Goal: Find specific page/section: Find specific page/section

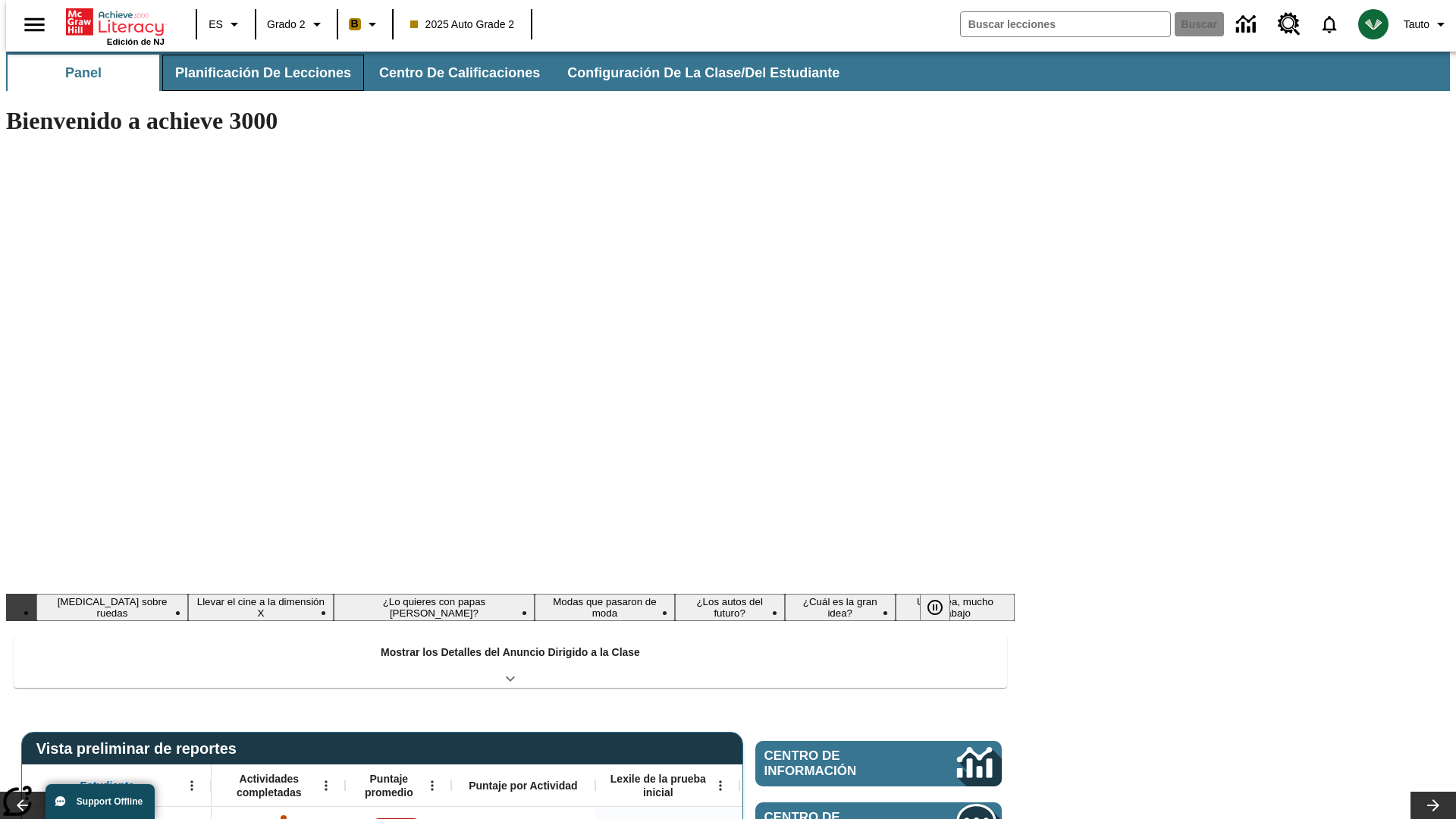
click at [254, 72] on button "Planificación de lecciones" at bounding box center [263, 72] width 201 height 36
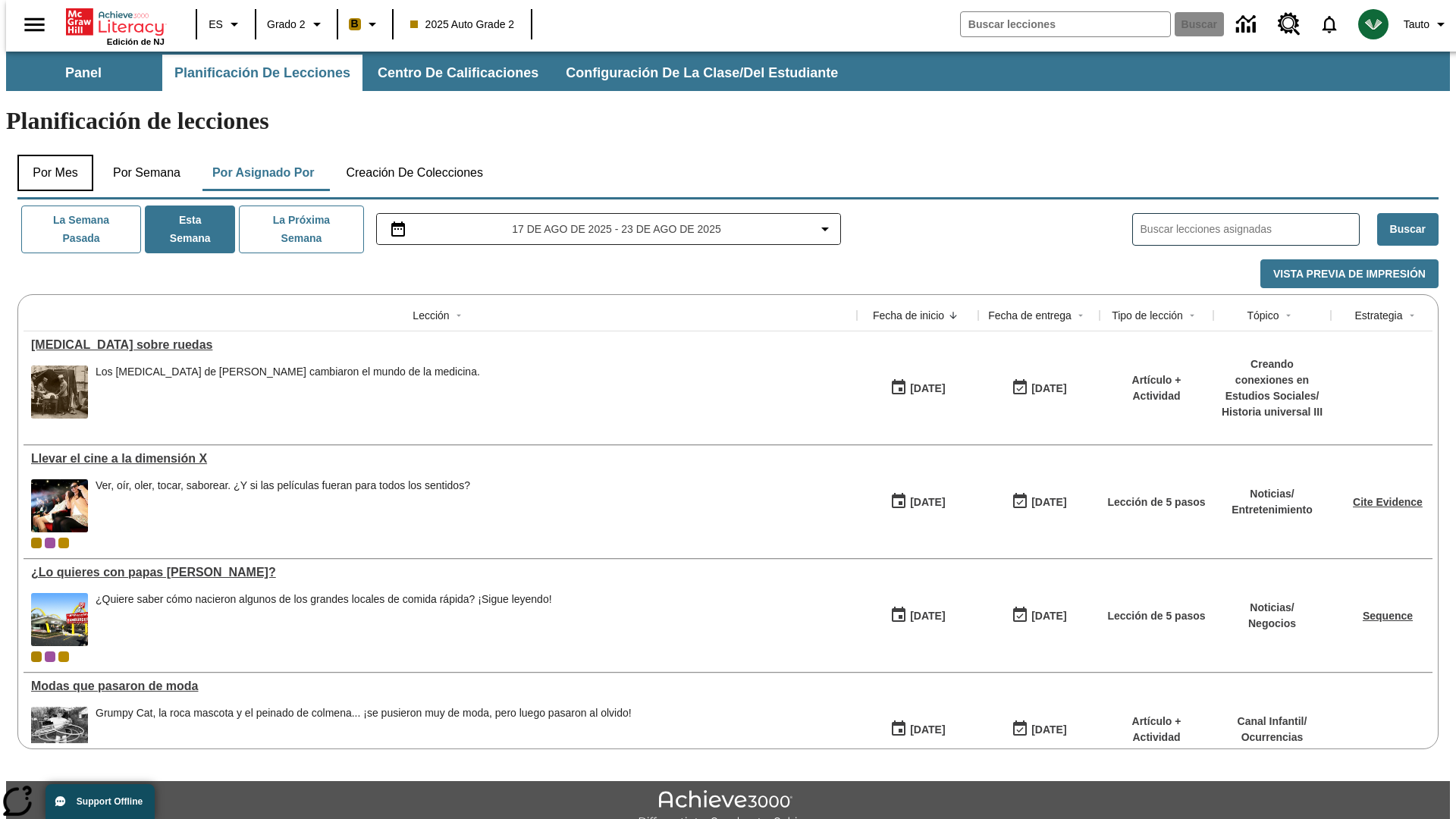
click at [49, 155] on button "Por mes" at bounding box center [56, 173] width 76 height 36
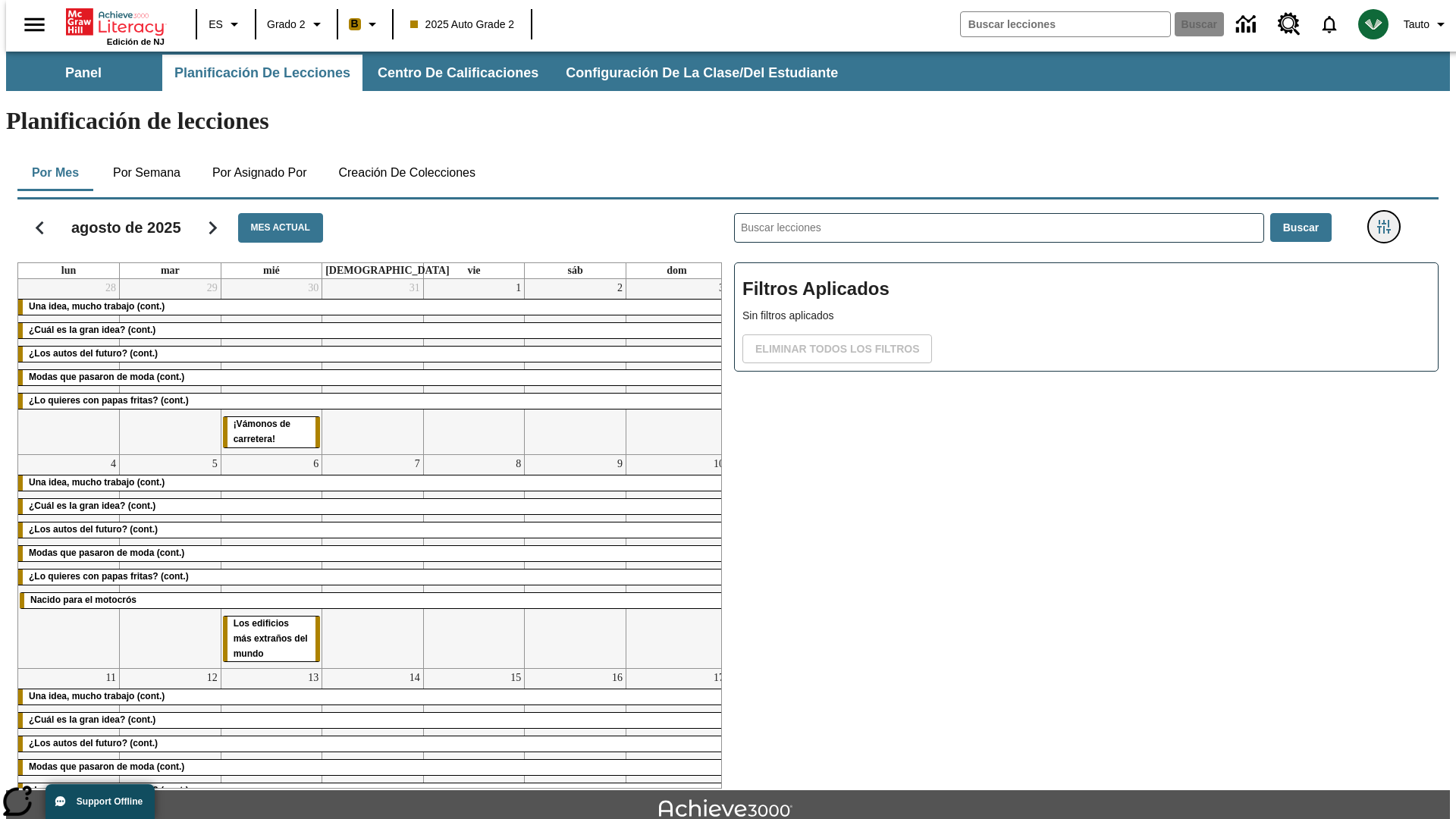
click at [1389, 220] on icon "Menú lateral de filtros" at bounding box center [1384, 227] width 13 height 13
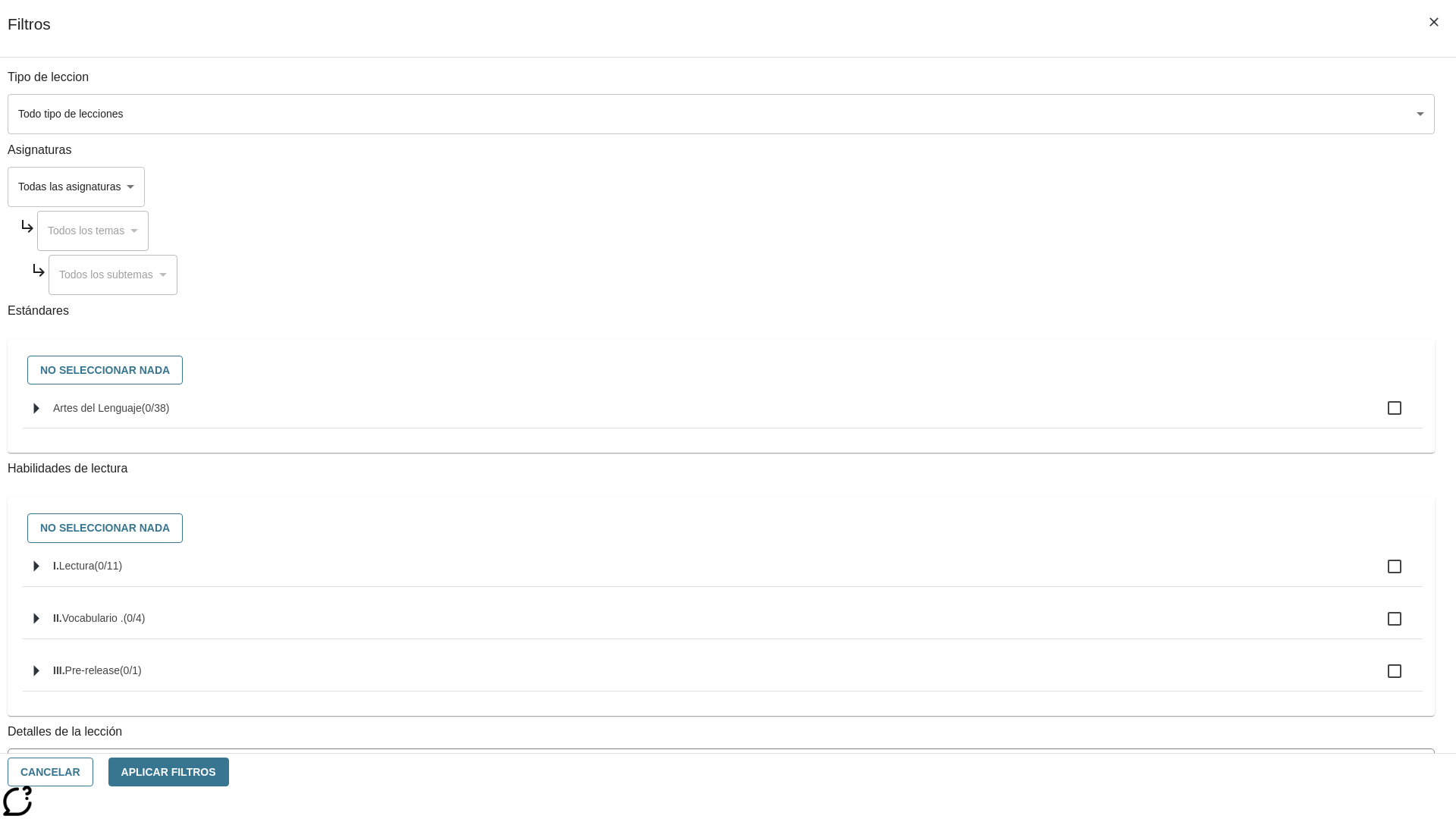
click at [1092, 114] on body "[MEDICAL_DATA] al contenido principal Edición de NJ ES Grado 2 B 2025 Auto Grad…" at bounding box center [727, 469] width 1443 height 836
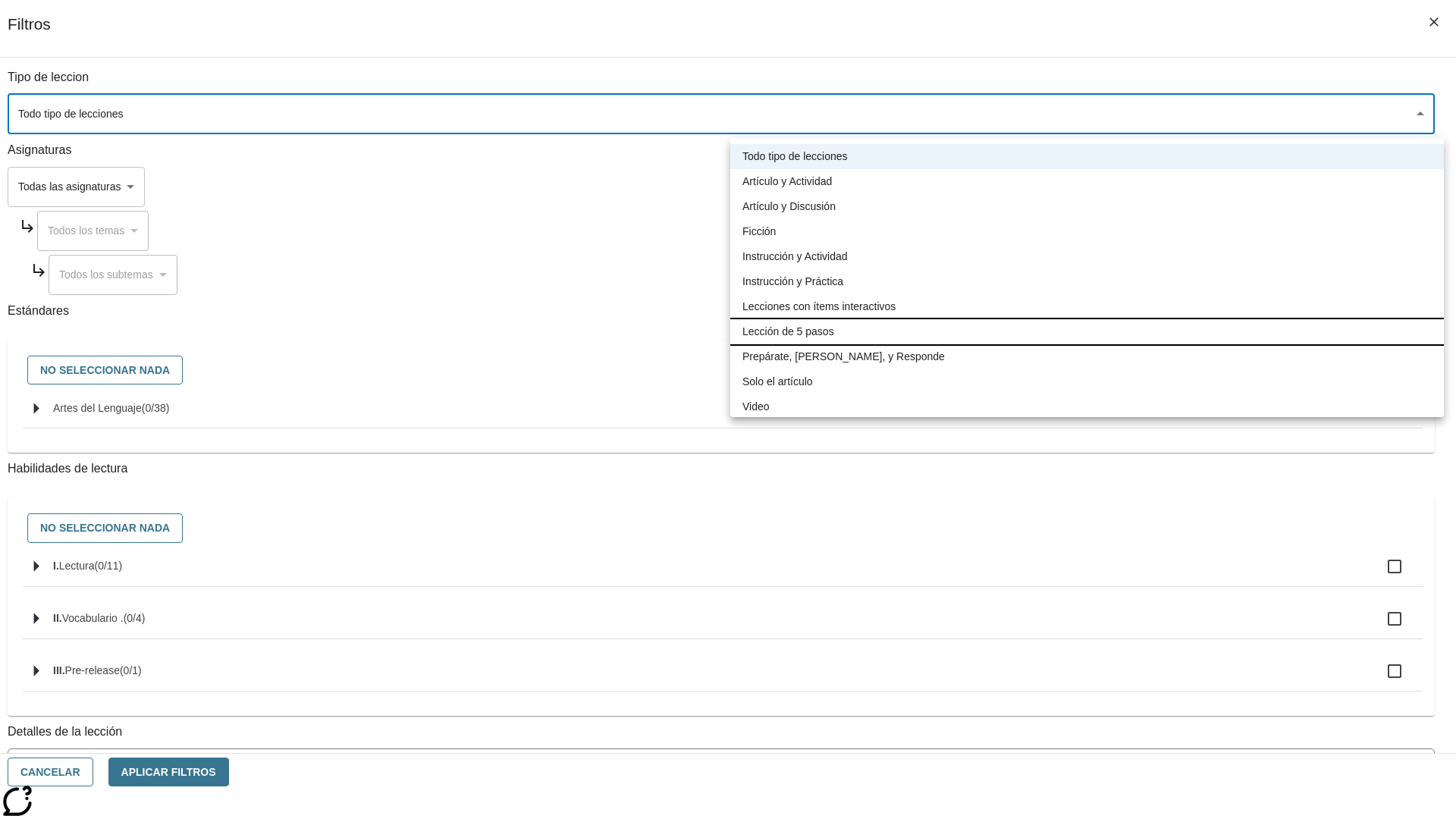
click at [1086, 331] on li "Lección de 5 pasos" at bounding box center [1087, 332] width 714 height 25
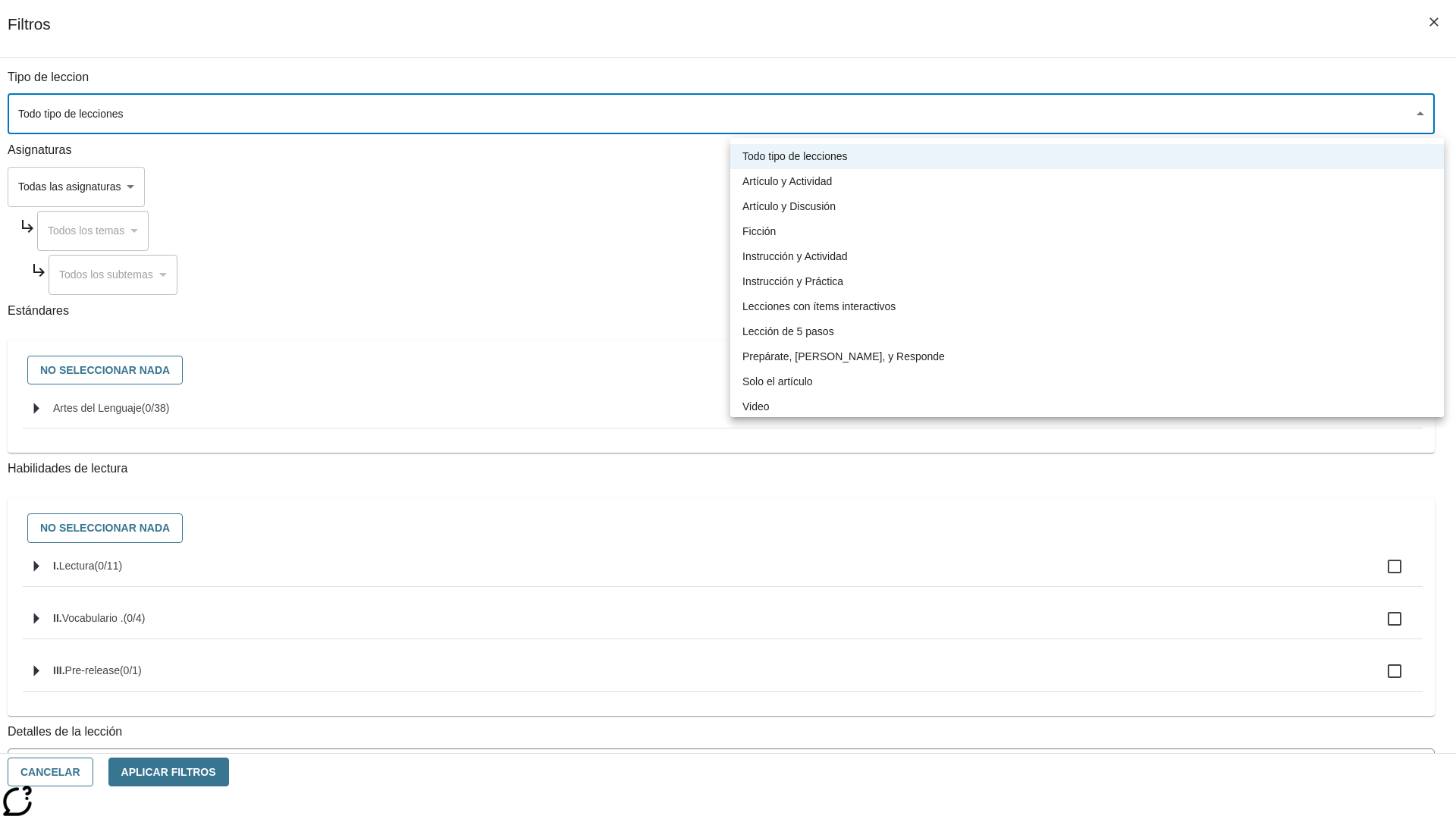
type input "1"
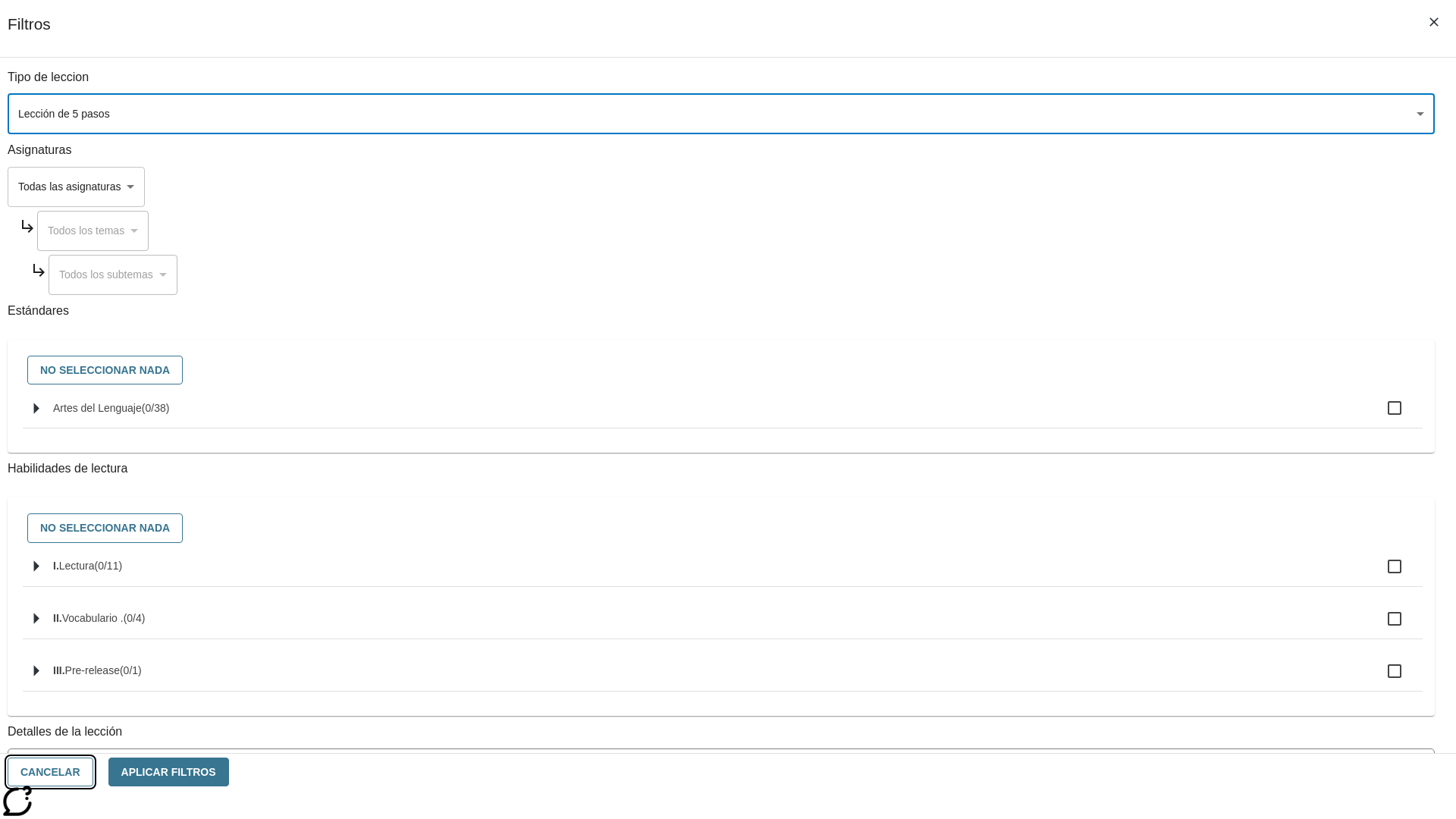
click at [94, 772] on button "Cancelar" at bounding box center [51, 772] width 86 height 29
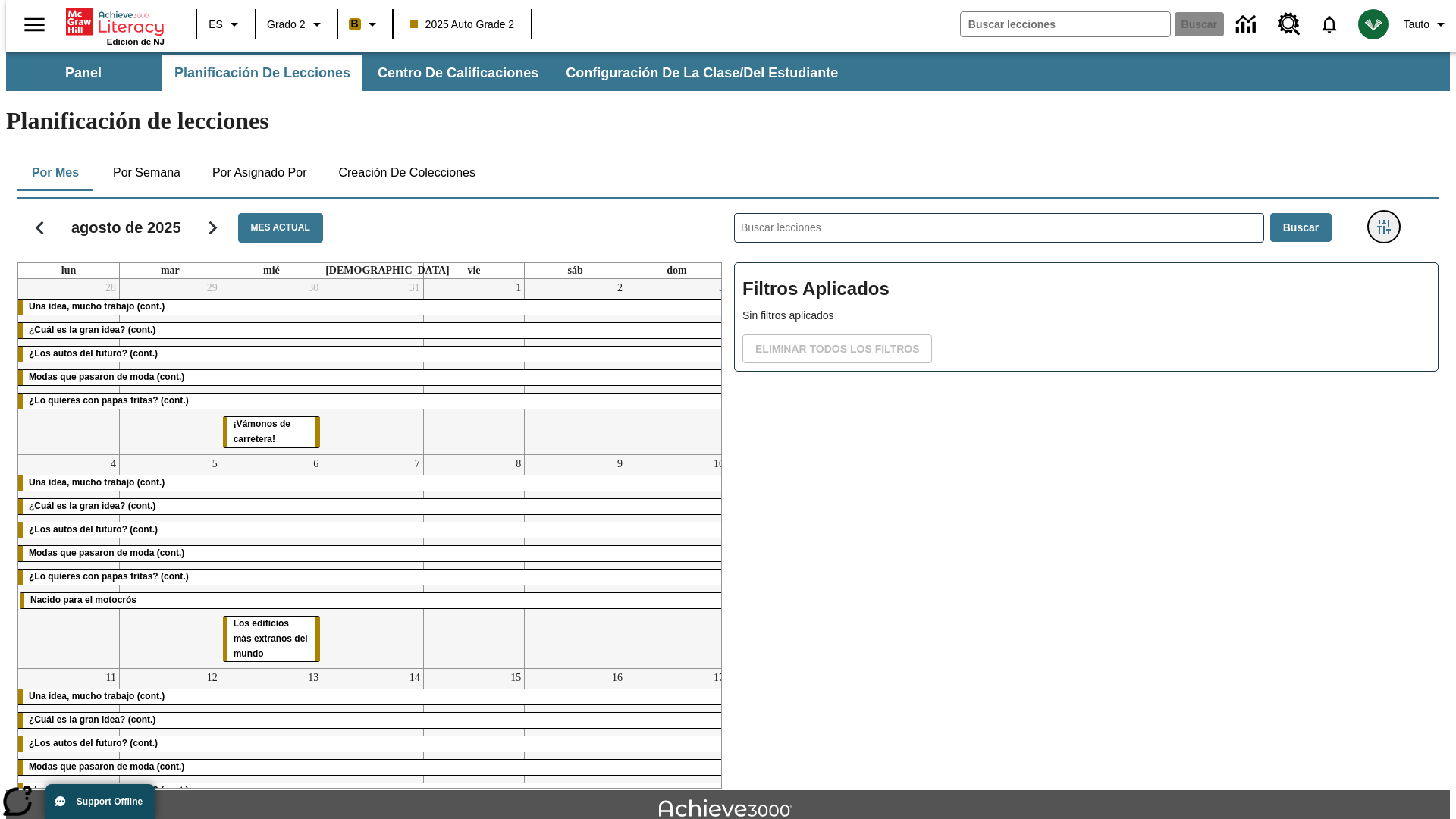
click at [1389, 220] on icon "Menú lateral de filtros" at bounding box center [1384, 227] width 13 height 13
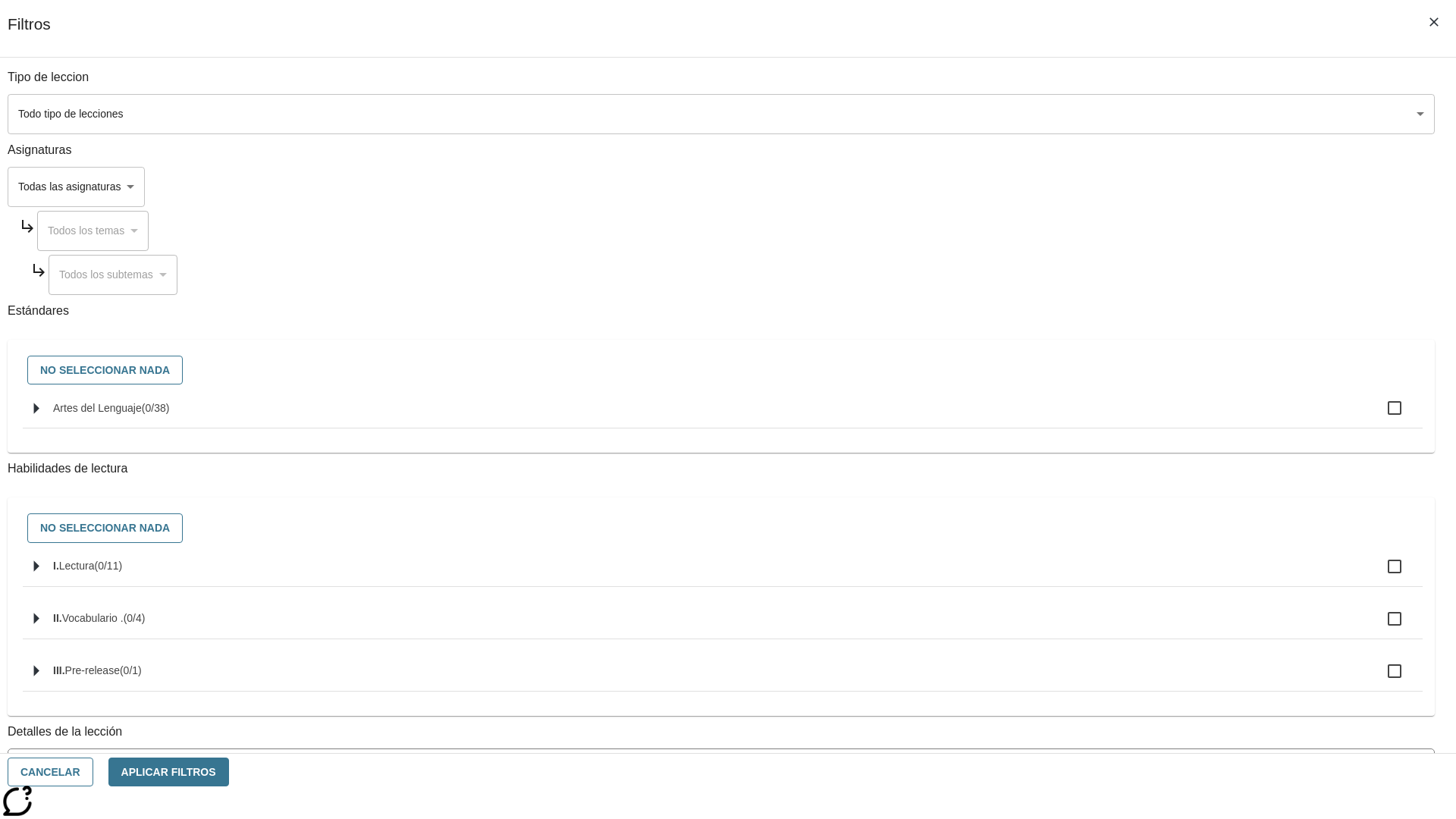
click at [1092, 114] on body "[MEDICAL_DATA] al contenido principal Edición de NJ ES Grado 2 B 2025 Auto Grad…" at bounding box center [727, 469] width 1443 height 836
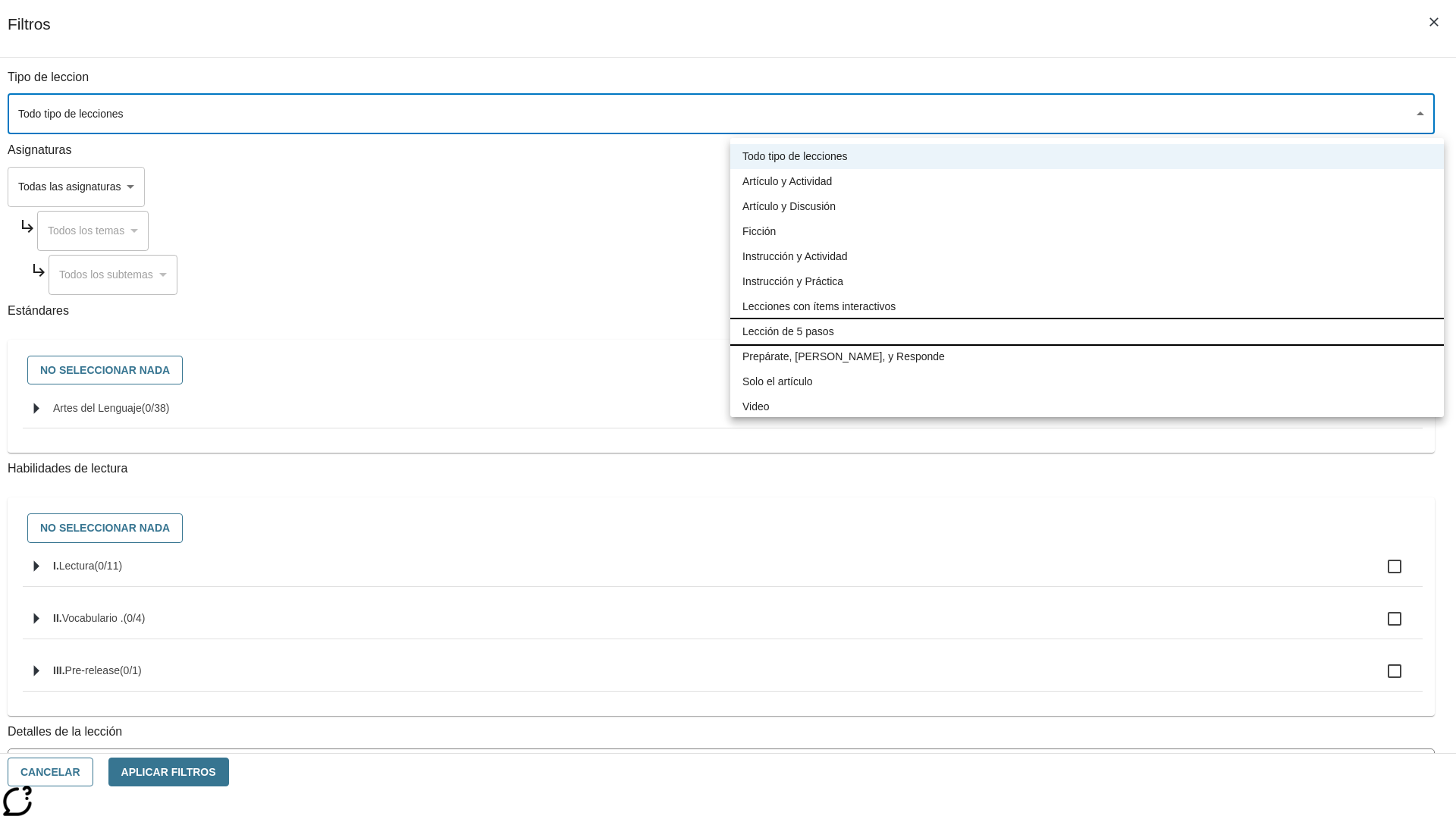
click at [1086, 331] on li "Lección de 5 pasos" at bounding box center [1087, 332] width 714 height 25
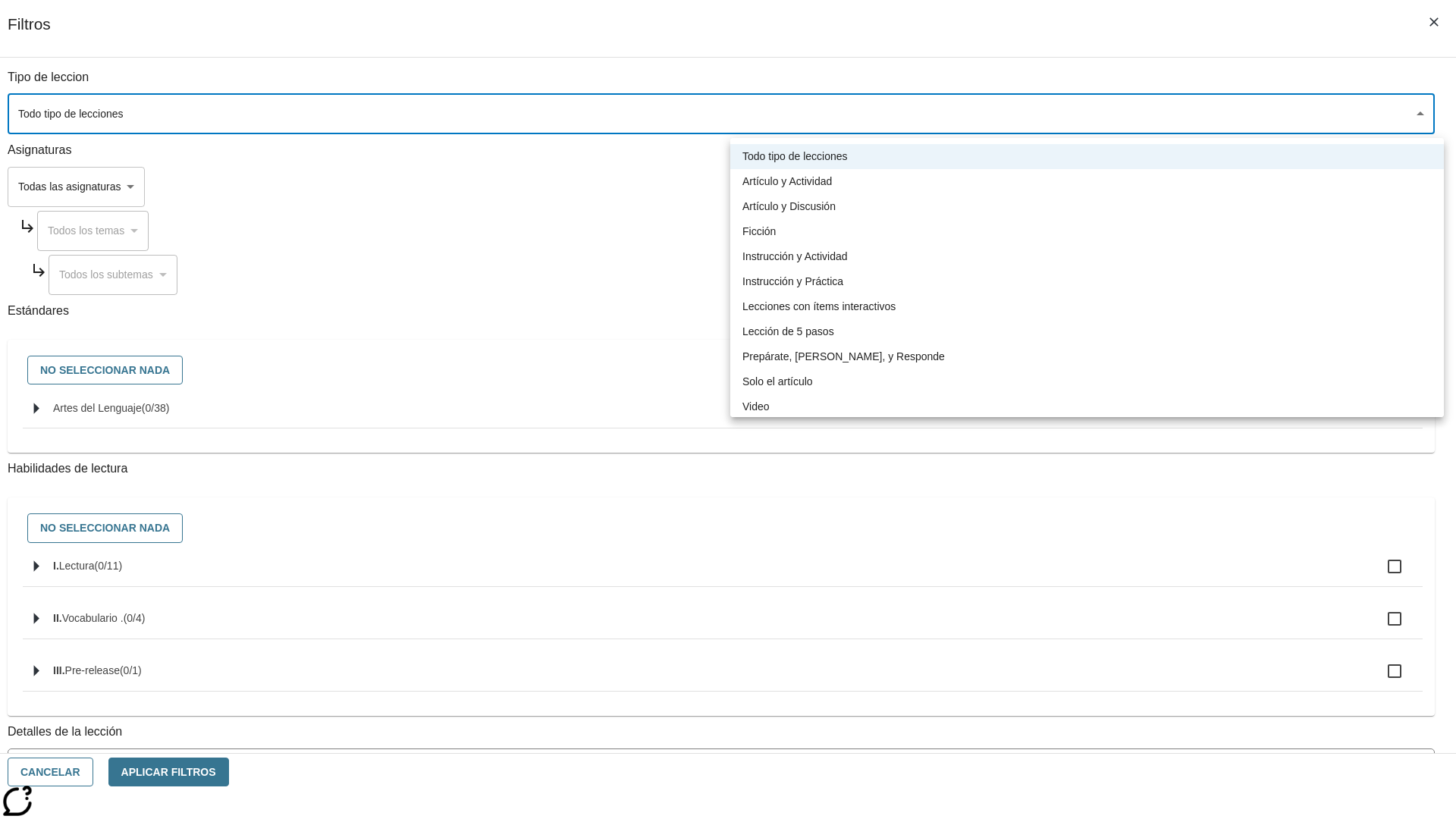
type input "1"
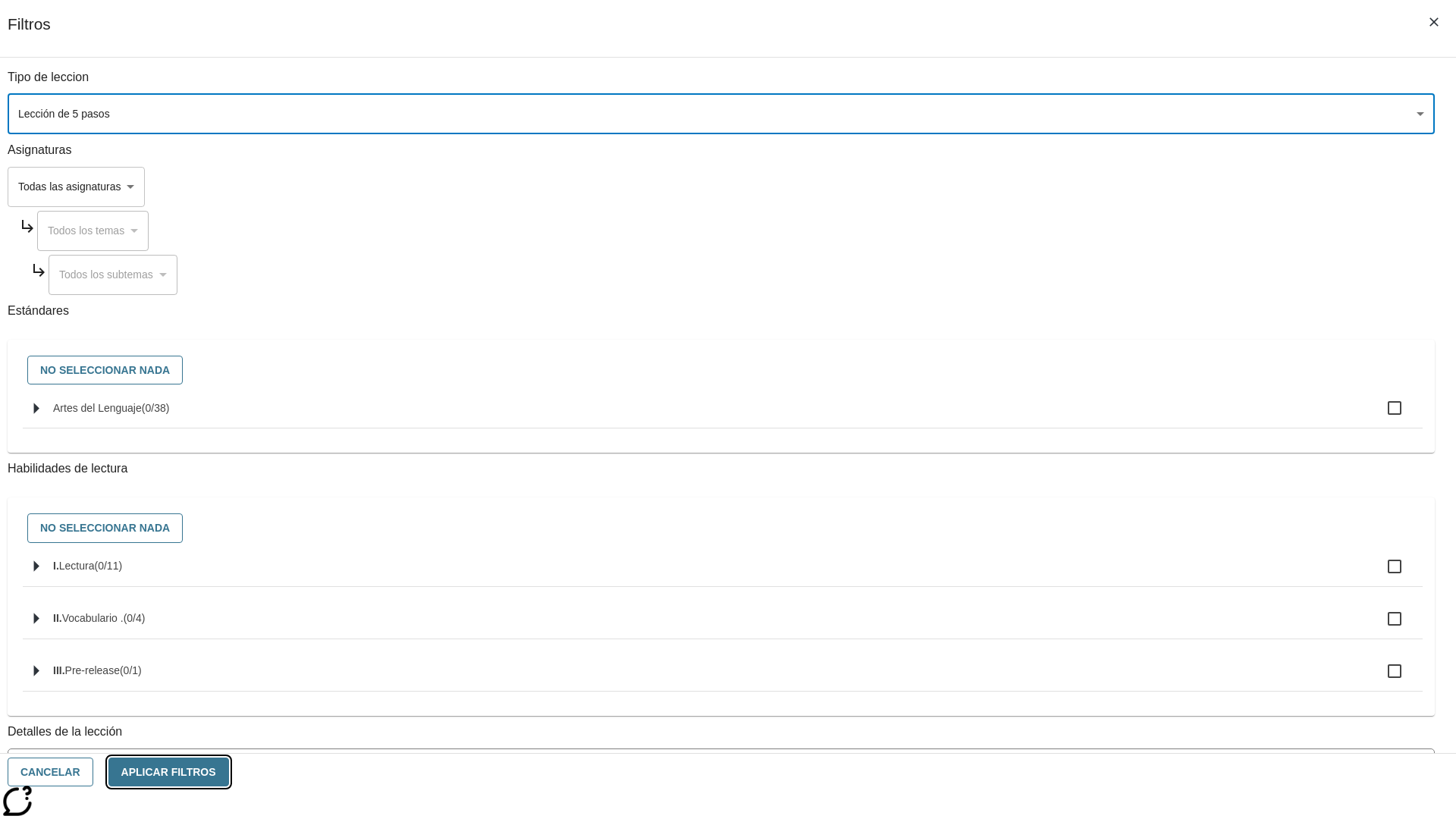
click at [229, 772] on button "Aplicar Filtros" at bounding box center [169, 772] width 120 height 29
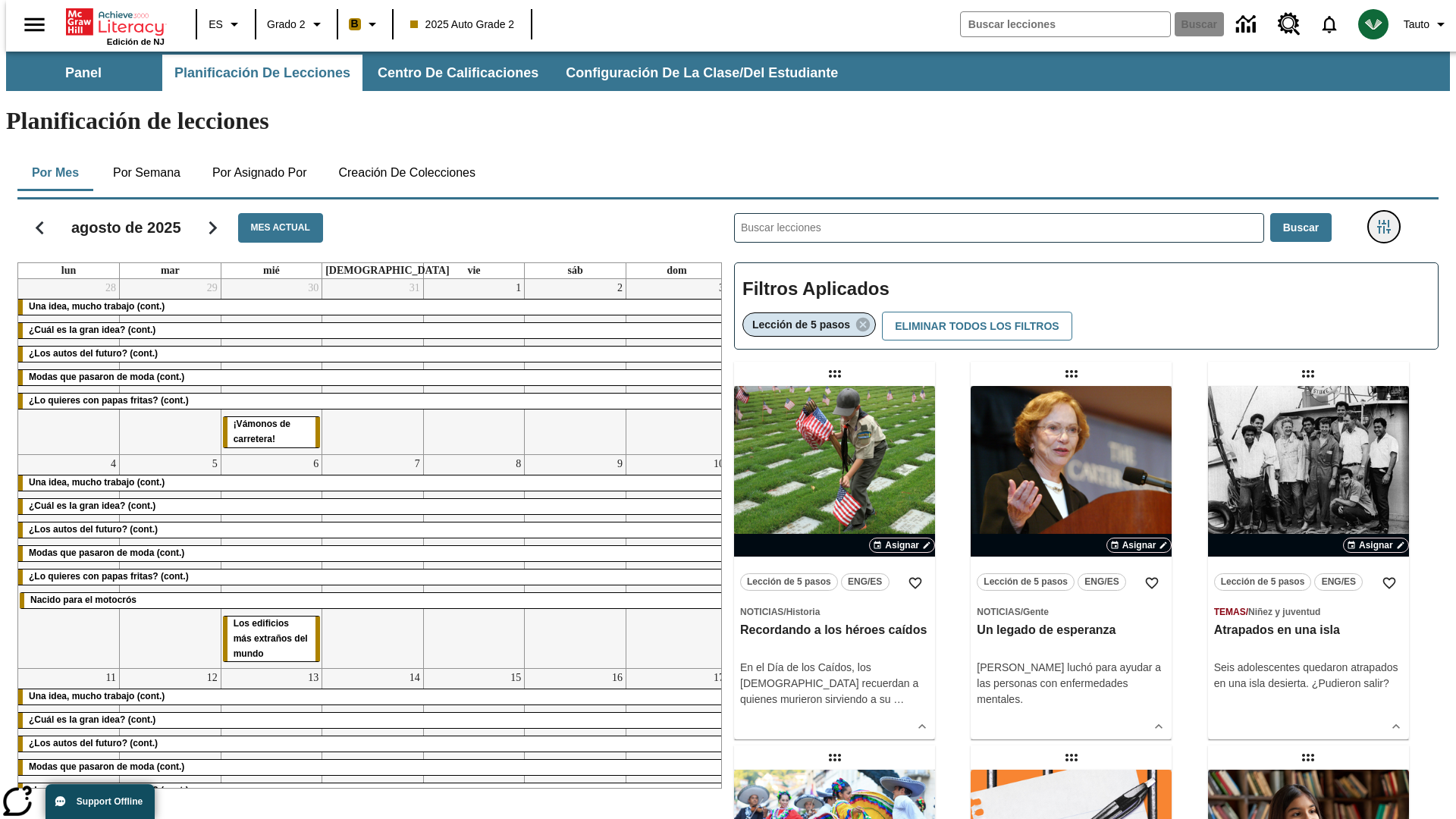
click at [1389, 220] on icon "Menú lateral de filtros" at bounding box center [1384, 227] width 13 height 13
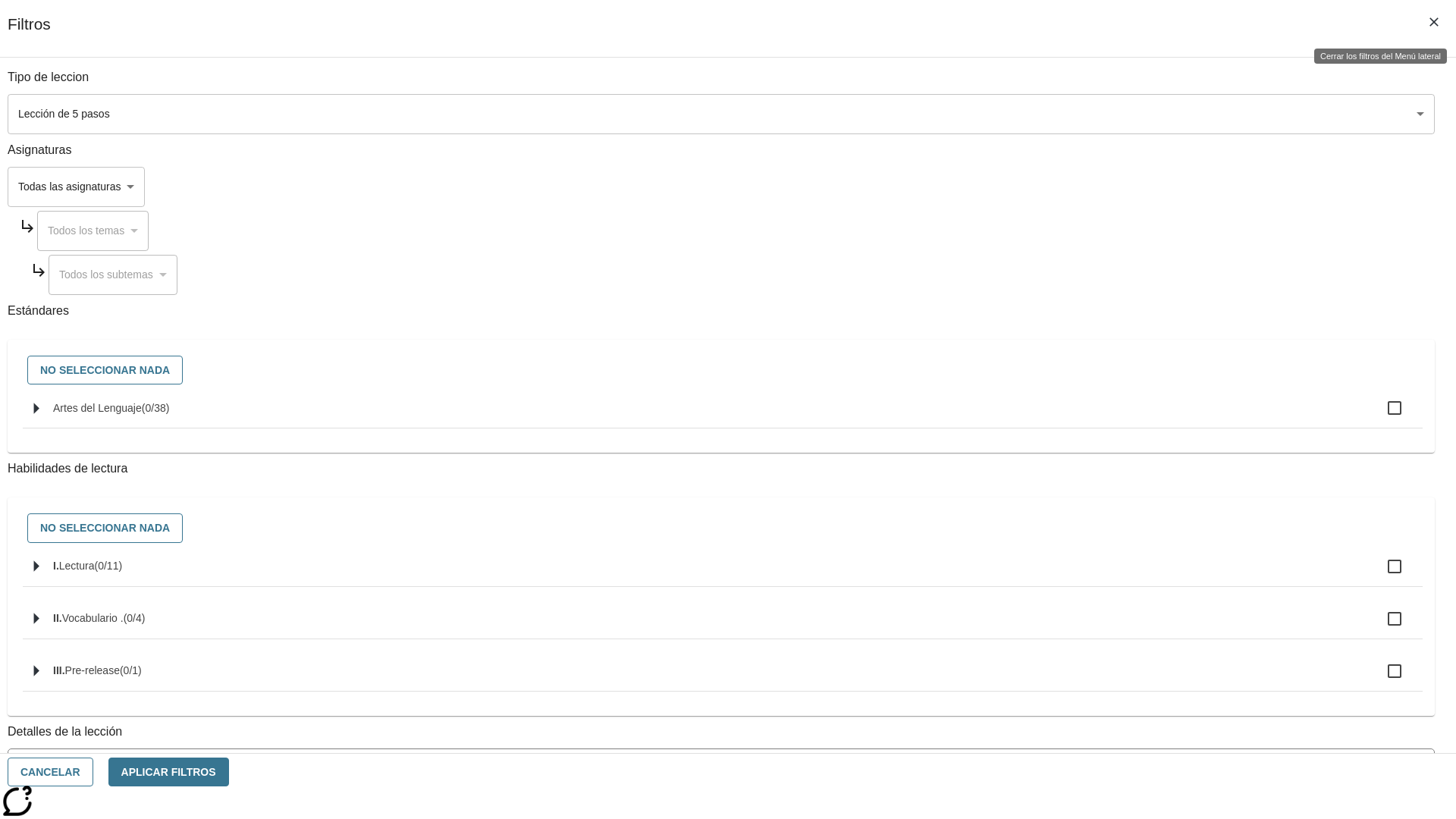
click at [1434, 22] on icon "Cerrar los filtros del Menú lateral" at bounding box center [1433, 22] width 9 height 9
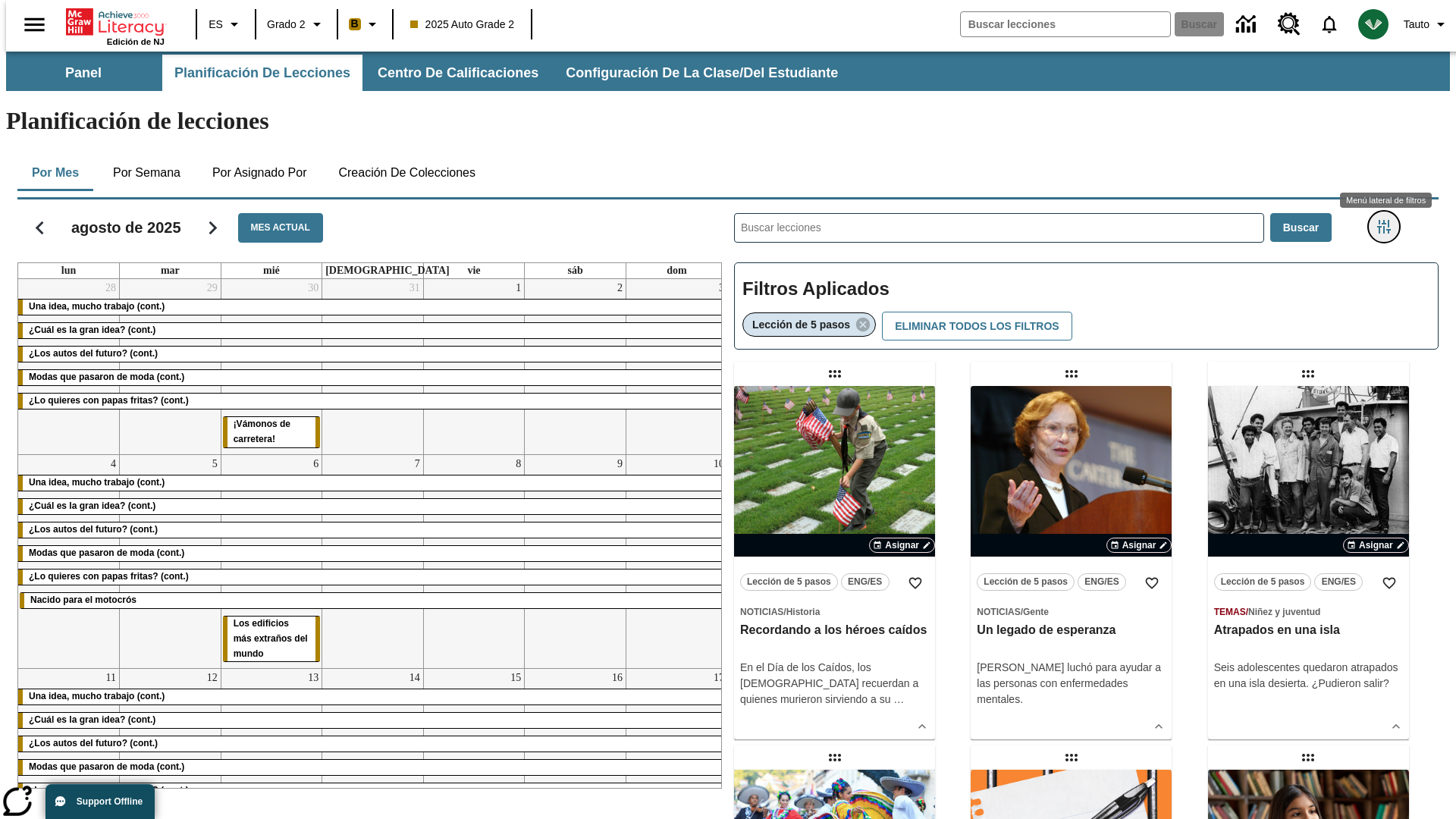
click at [1389, 220] on icon "Menú lateral de filtros" at bounding box center [1384, 227] width 13 height 13
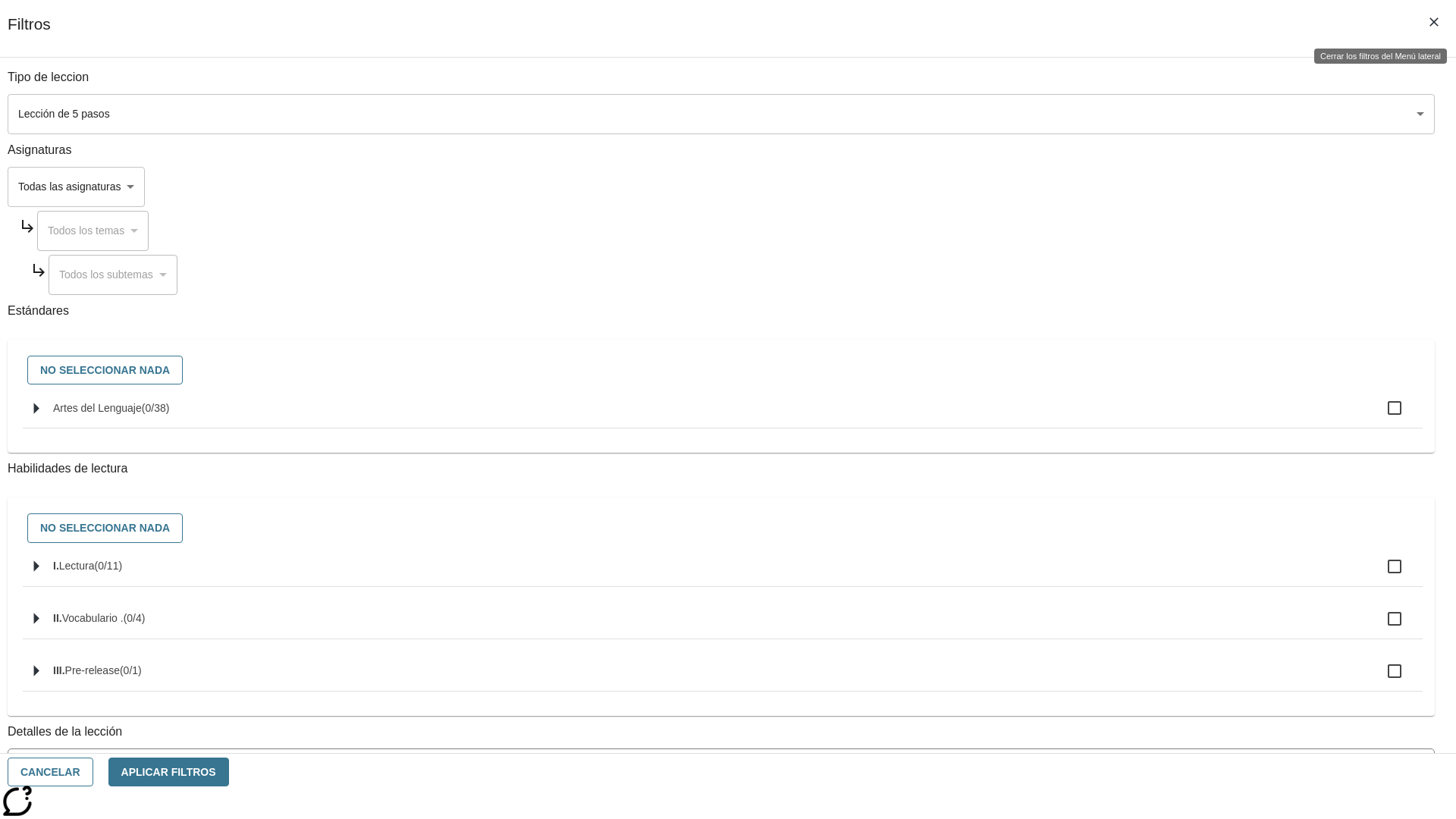
click at [1434, 22] on icon "Cerrar los filtros del Menú lateral" at bounding box center [1433, 22] width 9 height 9
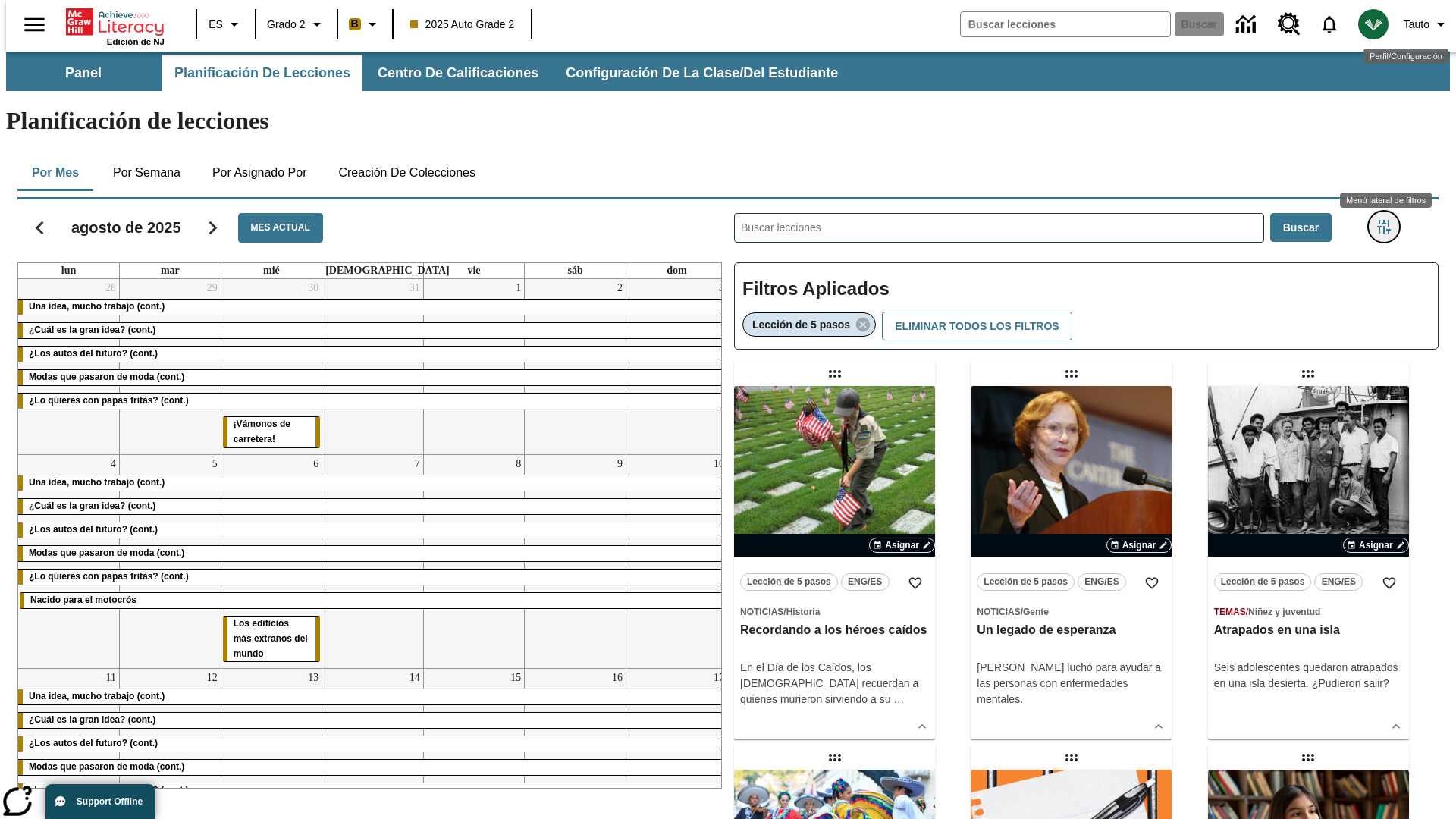
click at [1389, 220] on icon "Menú lateral de filtros" at bounding box center [1384, 227] width 13 height 13
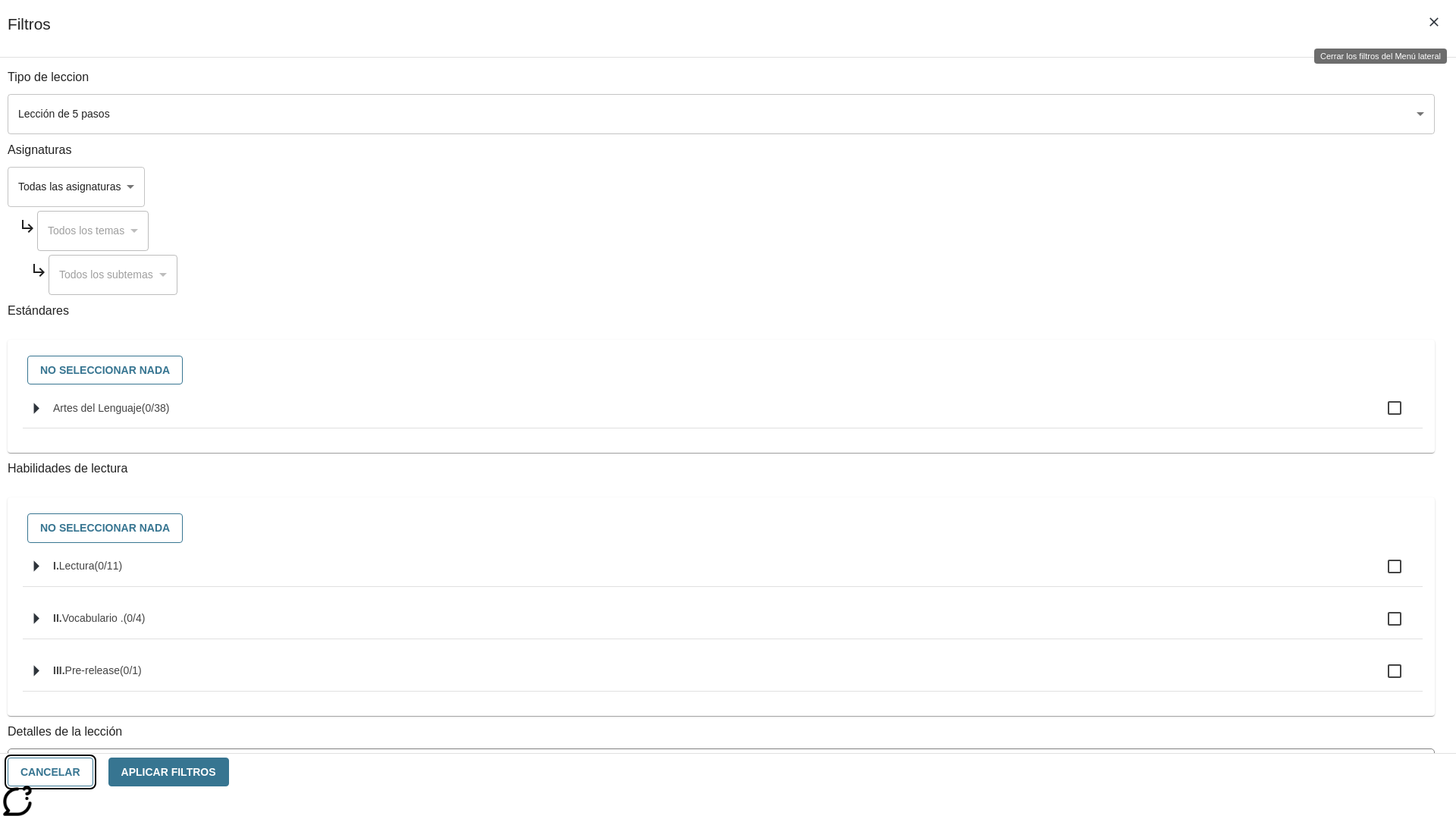
click at [94, 772] on button "Cancelar" at bounding box center [51, 772] width 86 height 29
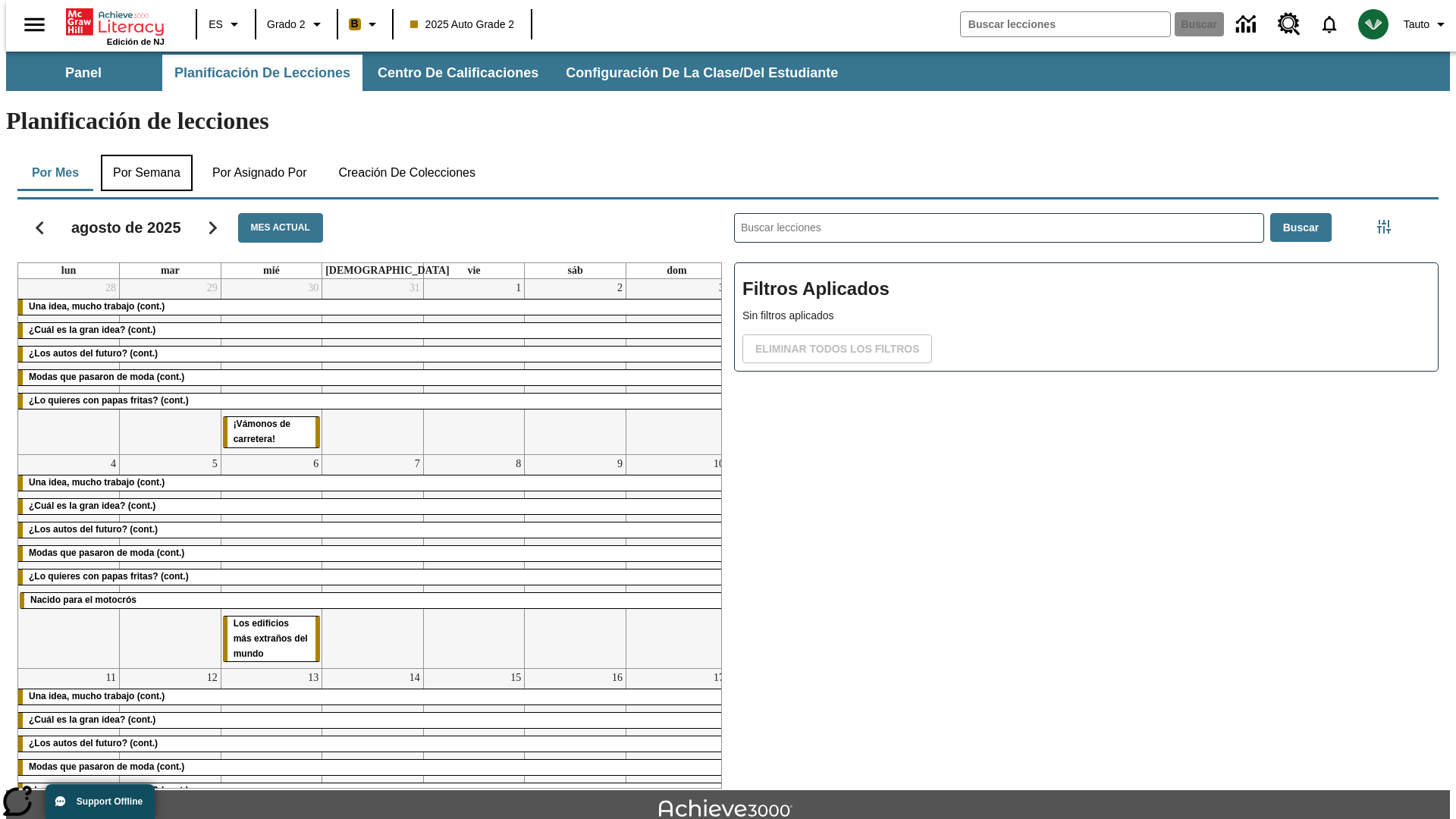
click at [142, 155] on button "Por semana" at bounding box center [147, 173] width 92 height 36
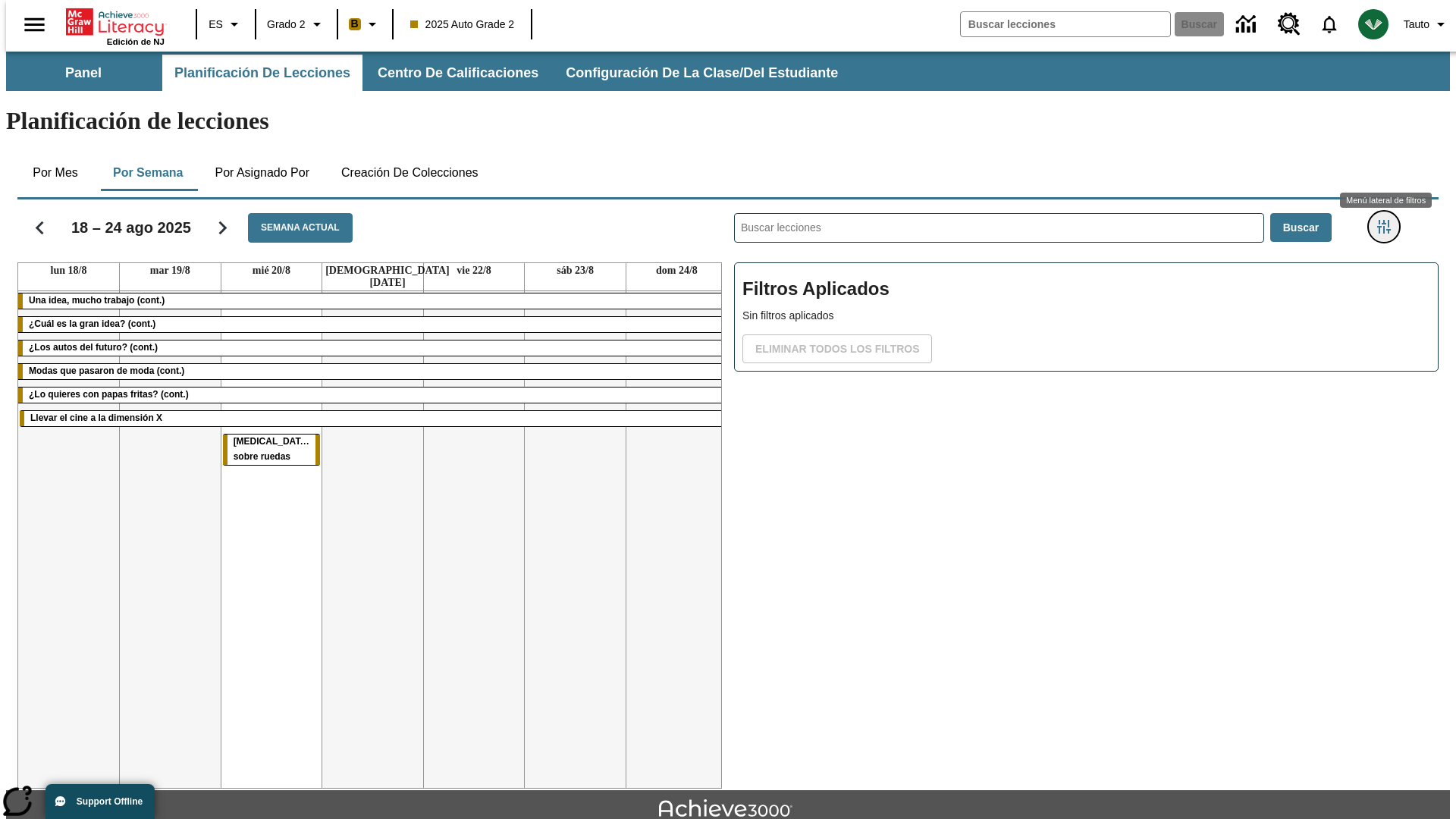
click at [1389, 220] on icon "Menú lateral de filtros" at bounding box center [1384, 227] width 13 height 13
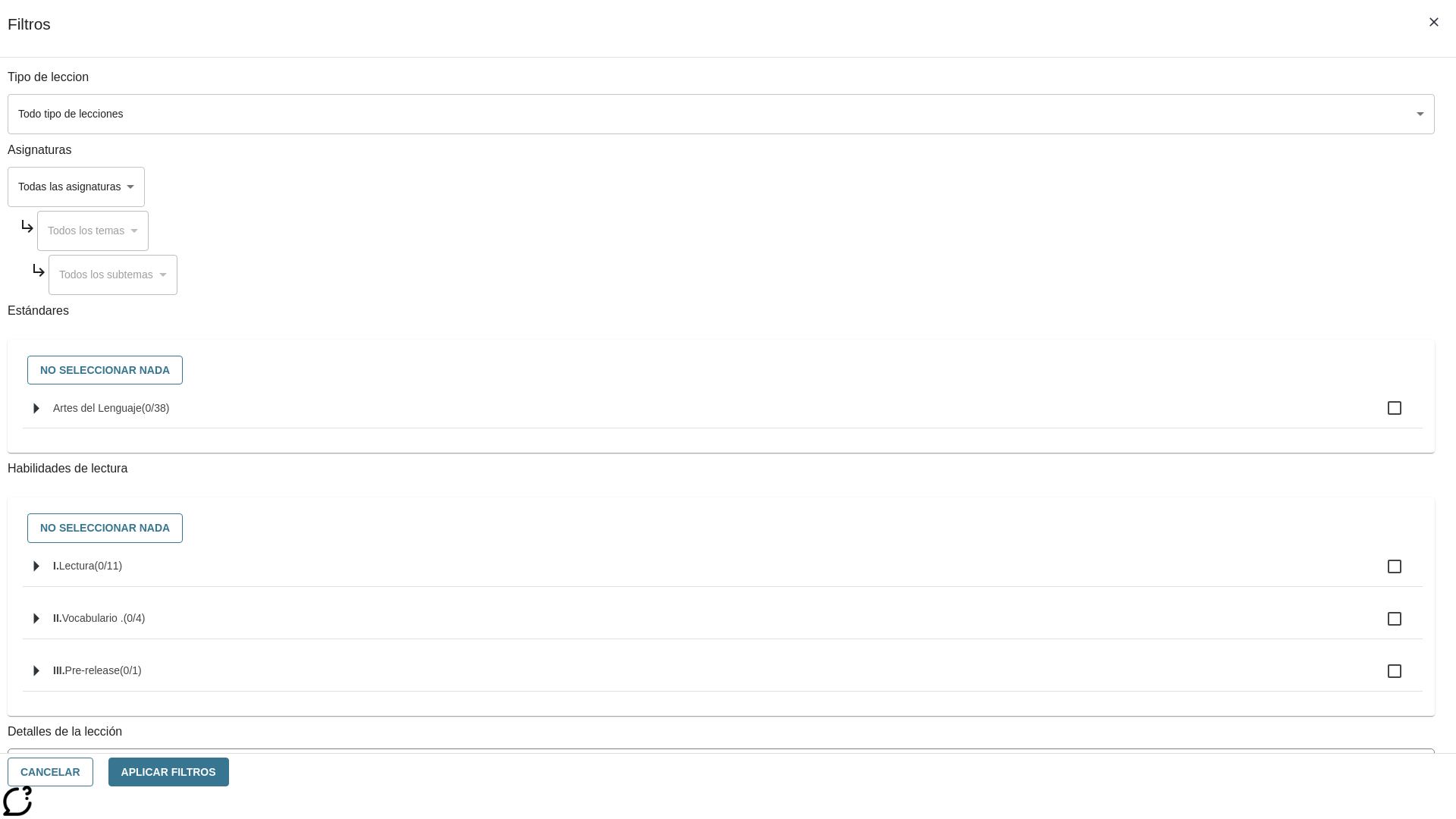
click at [1092, 114] on body "[MEDICAL_DATA] al contenido principal Edición de NJ ES Grado 2 B 2025 Auto Grad…" at bounding box center [727, 469] width 1443 height 836
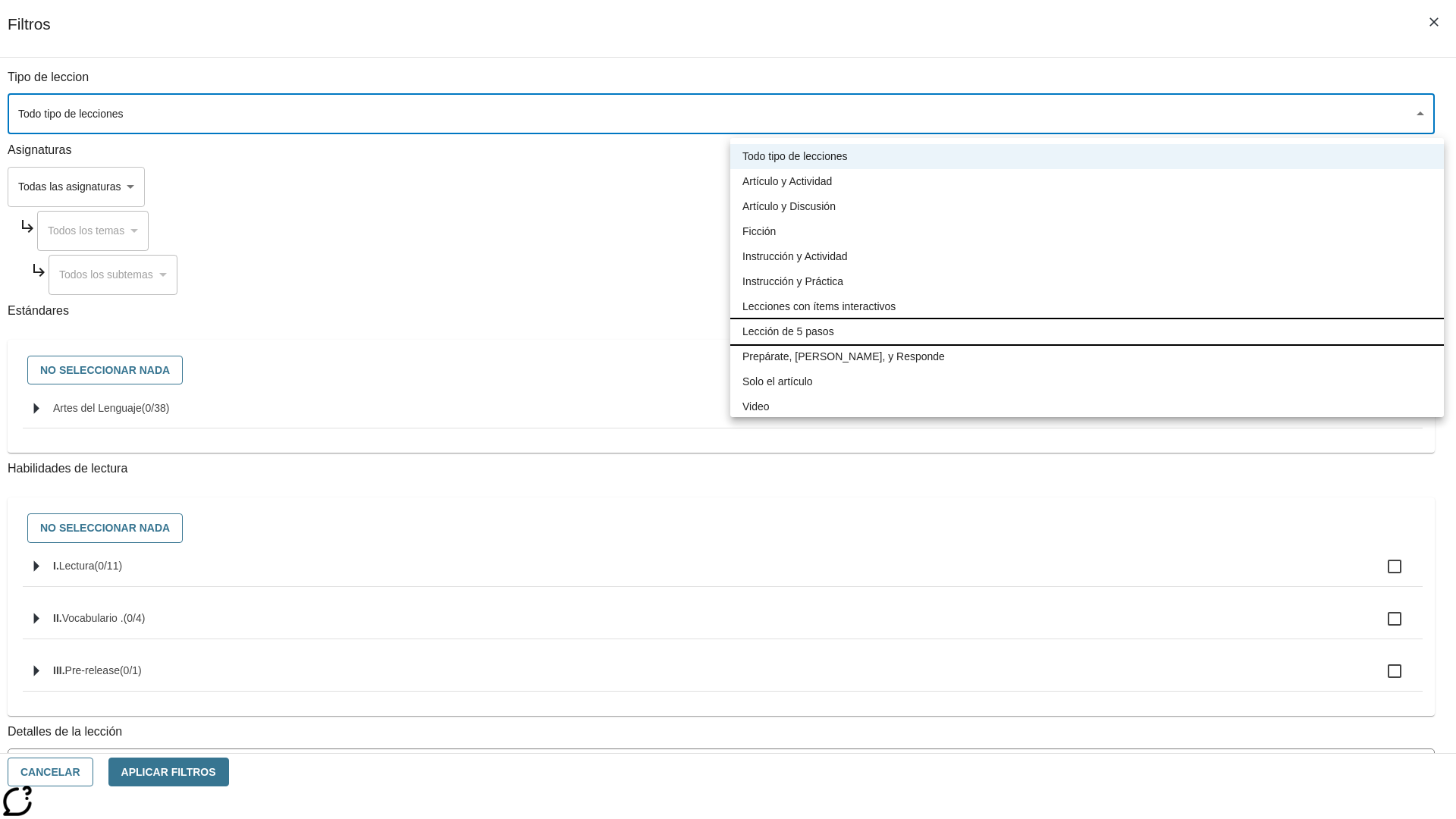
click at [1086, 331] on li "Lección de 5 pasos" at bounding box center [1087, 332] width 714 height 25
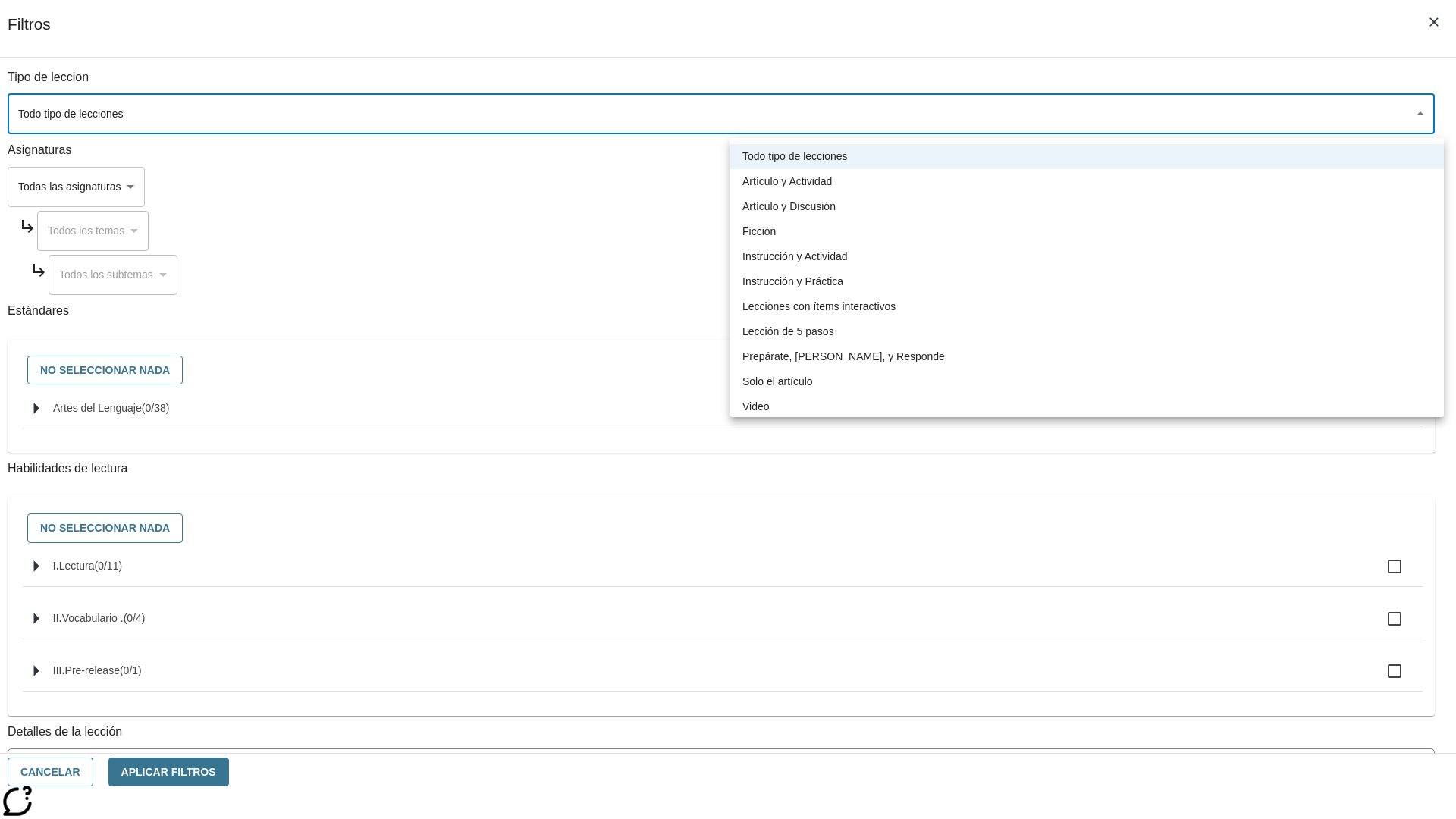
type input "1"
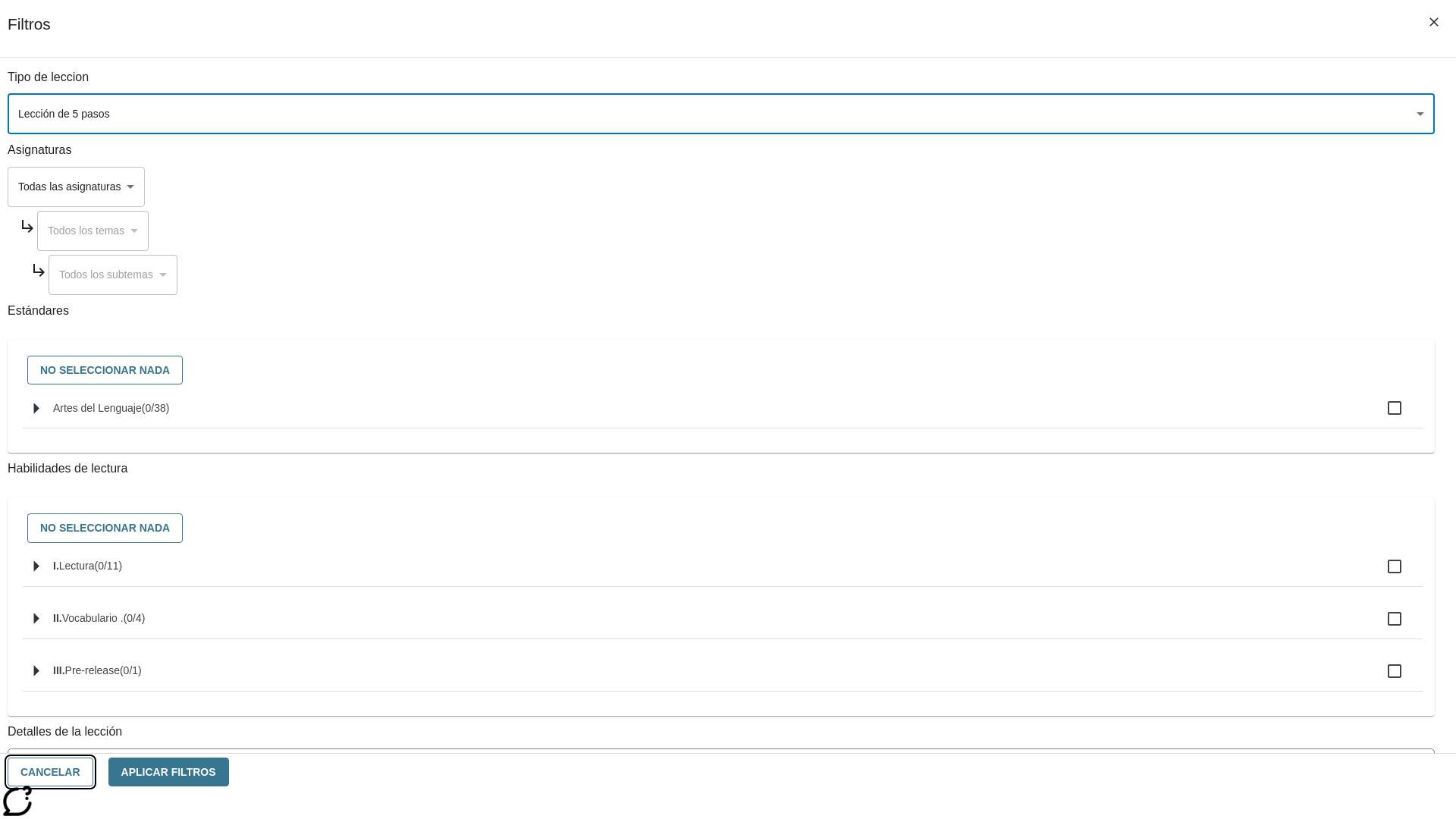
click at [94, 772] on button "Cancelar" at bounding box center [51, 772] width 86 height 29
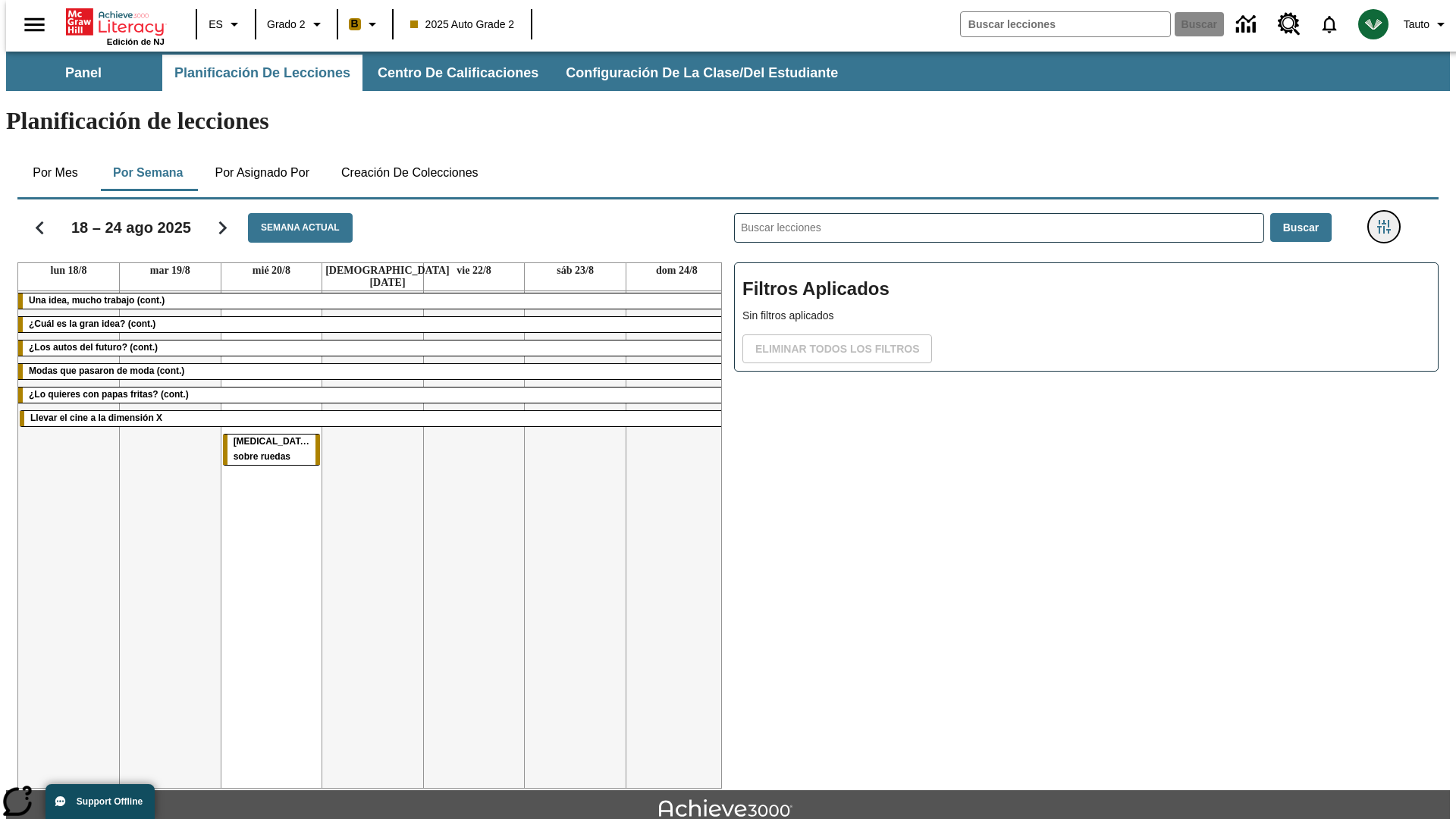
click at [1389, 220] on icon "Menú lateral de filtros" at bounding box center [1384, 227] width 13 height 13
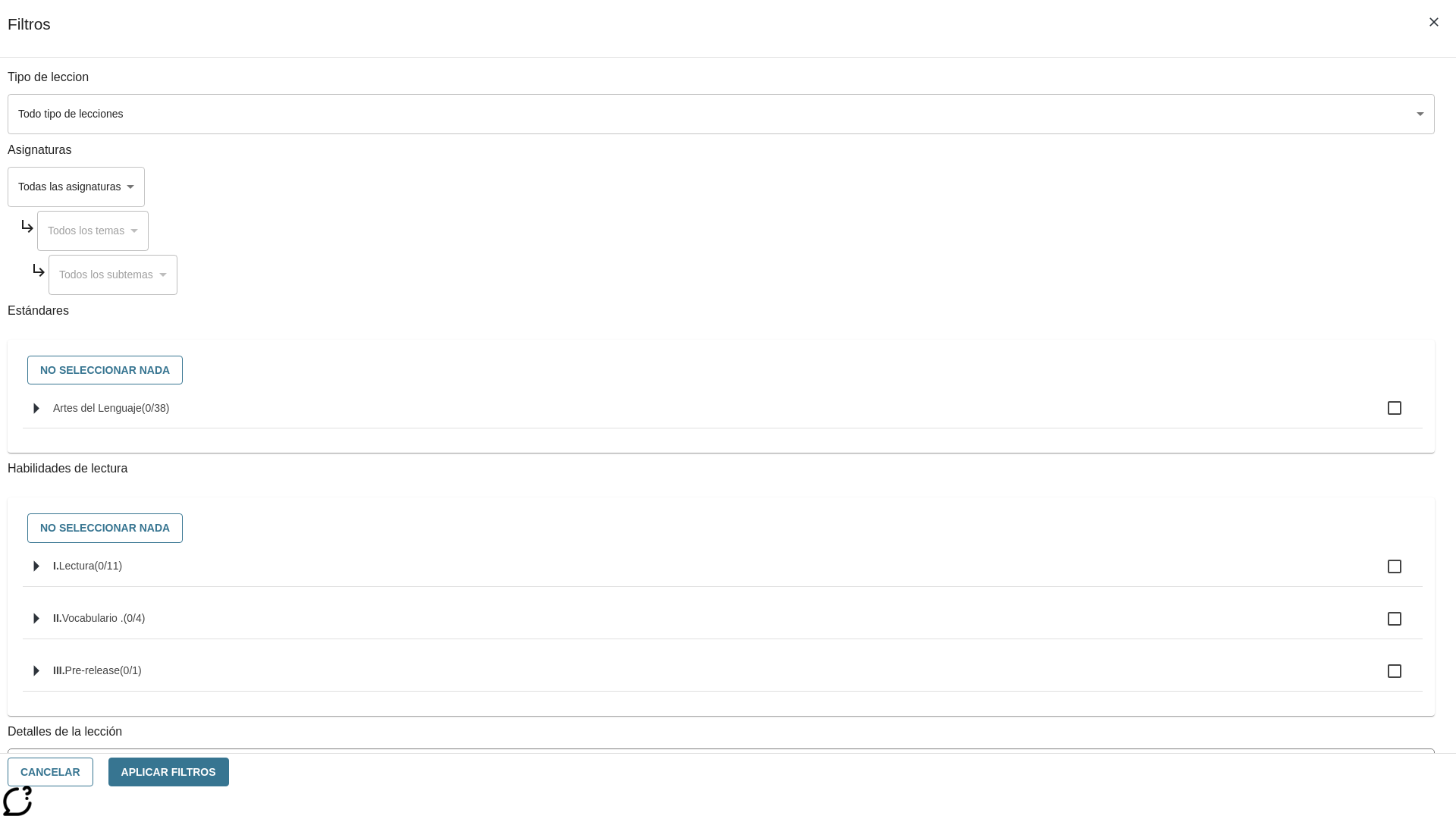
click at [1092, 114] on body "[MEDICAL_DATA] al contenido principal Edición de NJ ES Grado 2 B 2025 Auto Grad…" at bounding box center [727, 469] width 1443 height 836
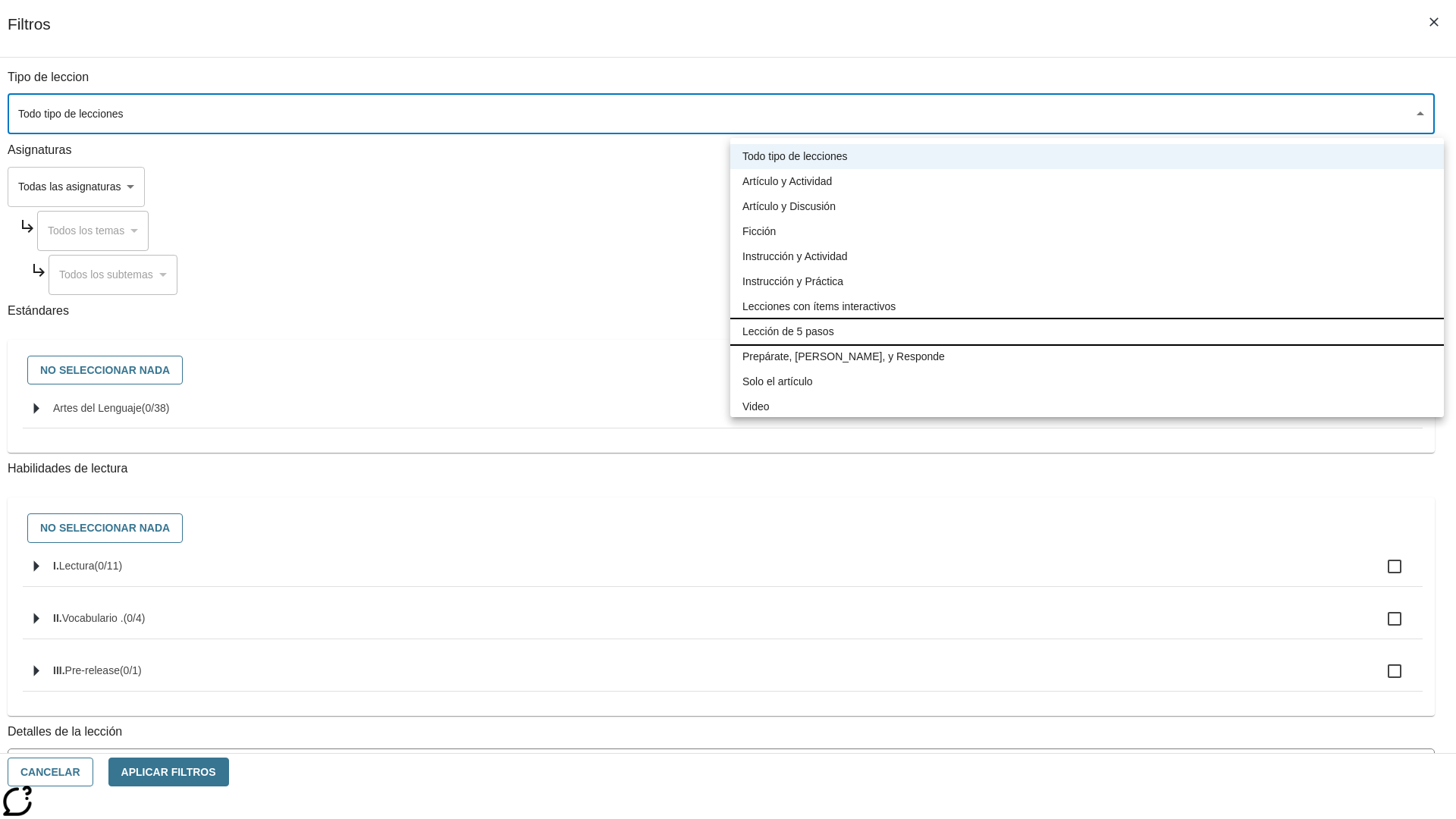
click at [1086, 331] on li "Lección de 5 pasos" at bounding box center [1087, 332] width 714 height 25
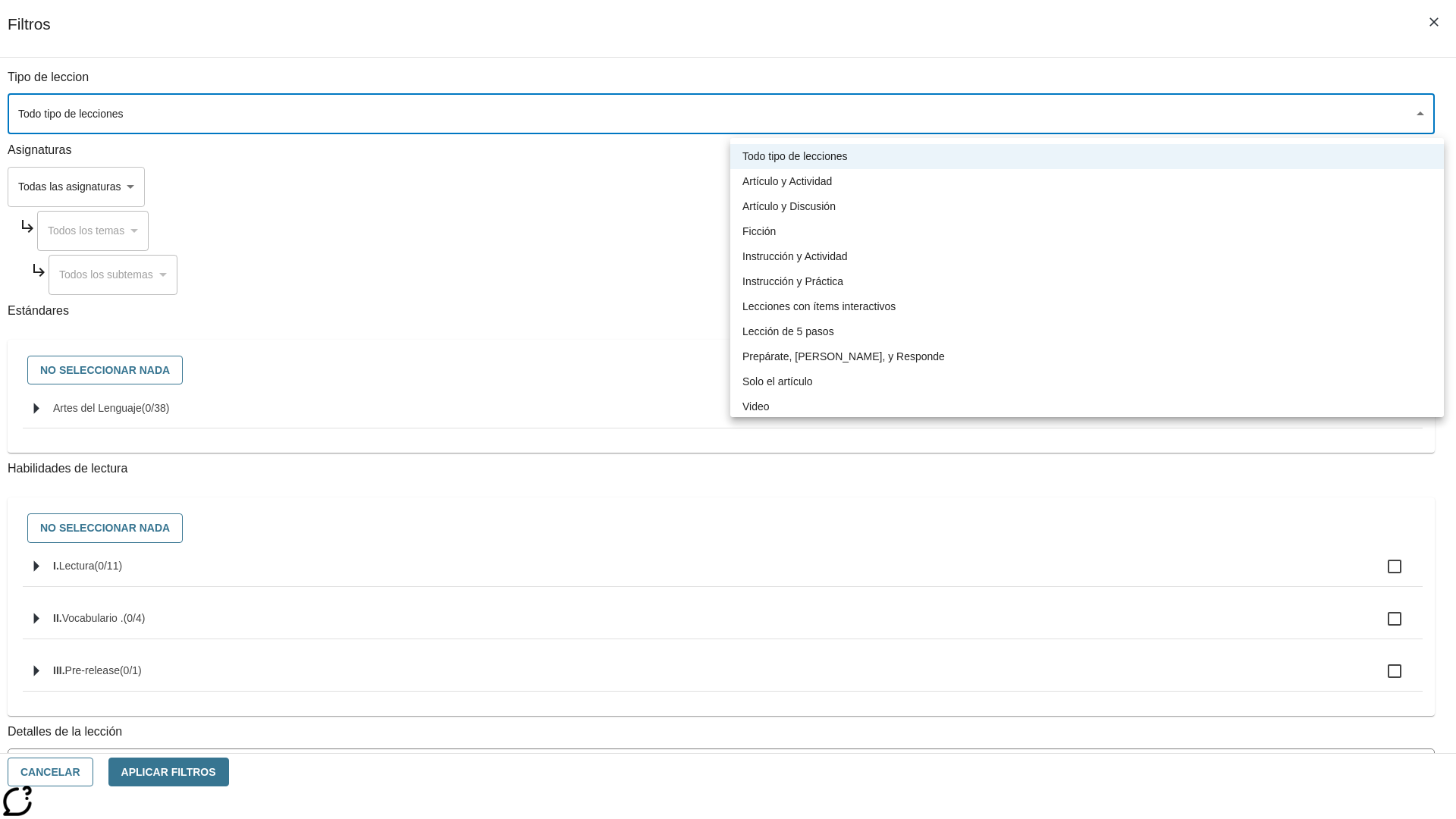
type input "1"
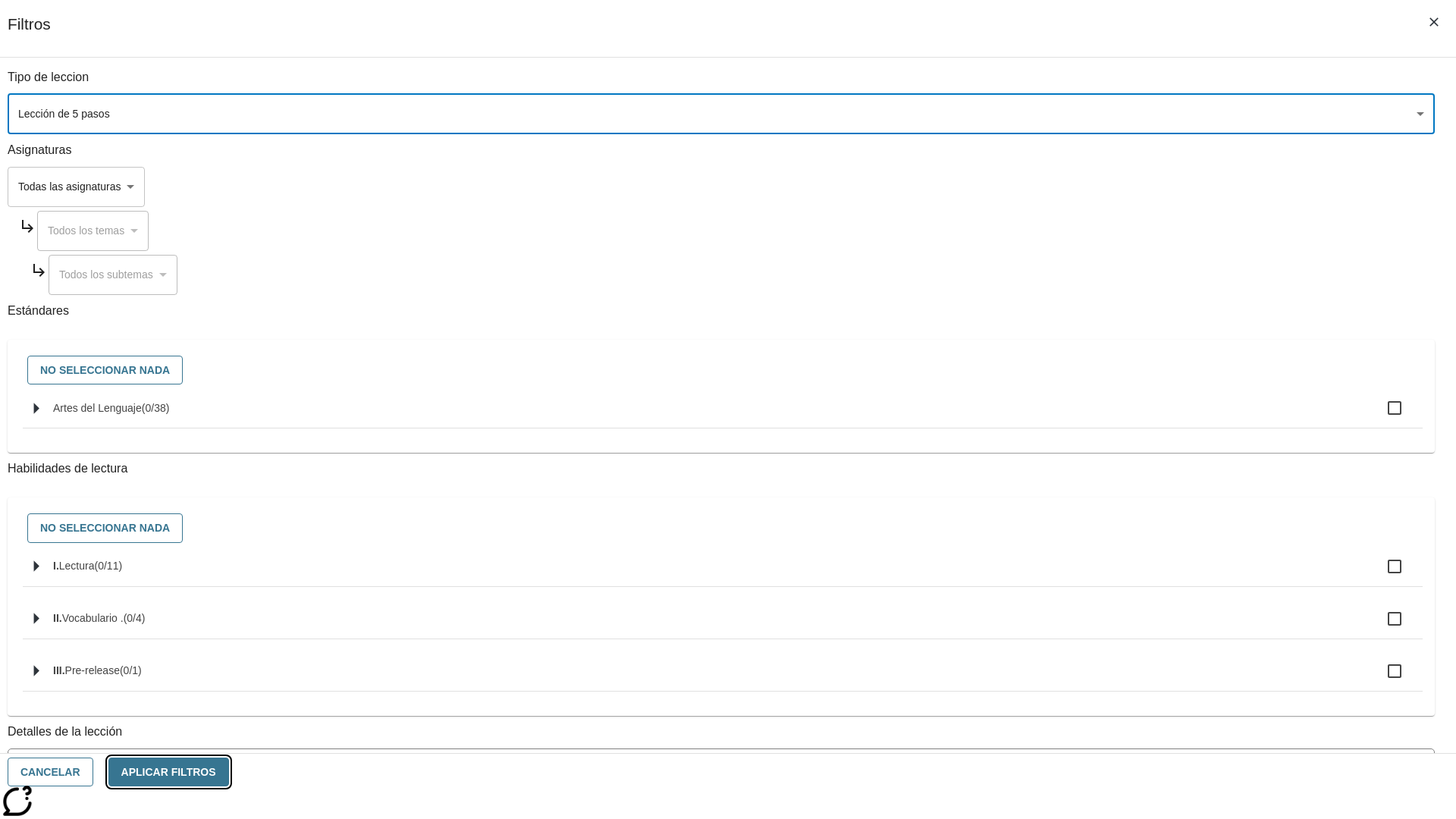
click at [229, 772] on button "Aplicar Filtros" at bounding box center [169, 772] width 120 height 29
